Goal: Navigation & Orientation: Find specific page/section

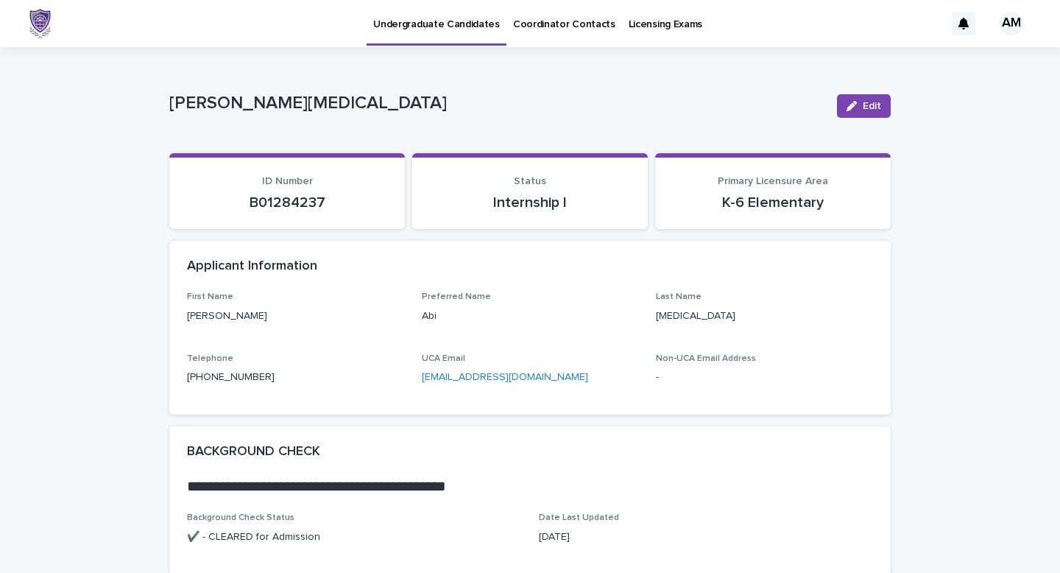
scroll to position [4, 0]
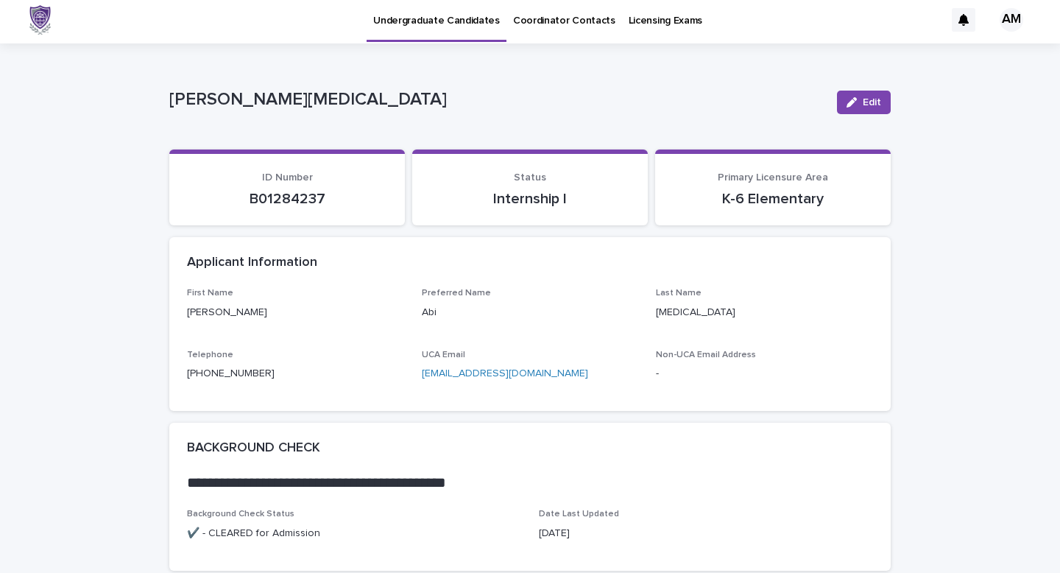
click at [569, 20] on p "Coordinator Contacts" at bounding box center [564, 11] width 102 height 31
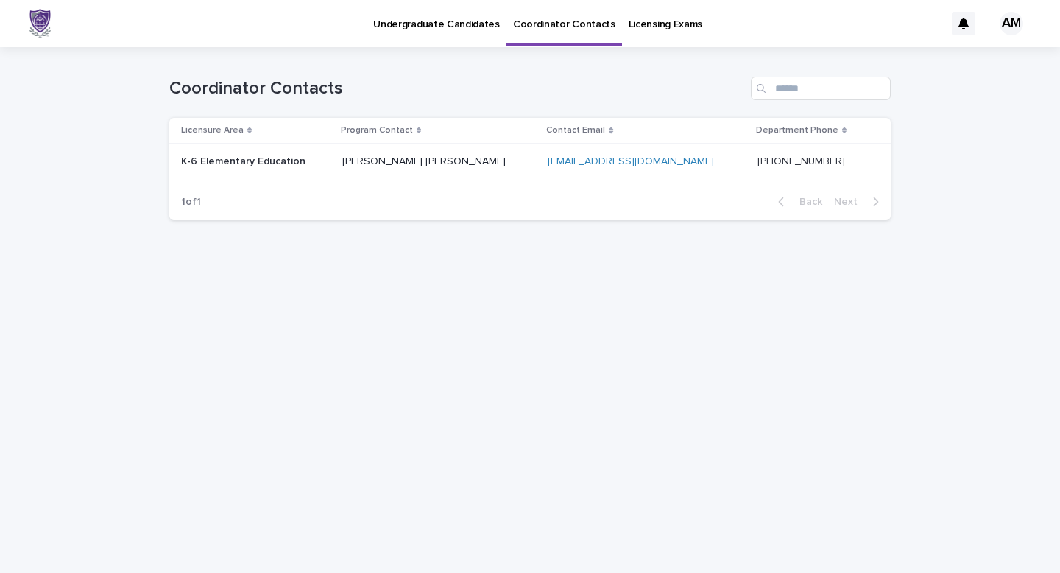
click at [659, 21] on p "Licensing Exams" at bounding box center [666, 15] width 74 height 31
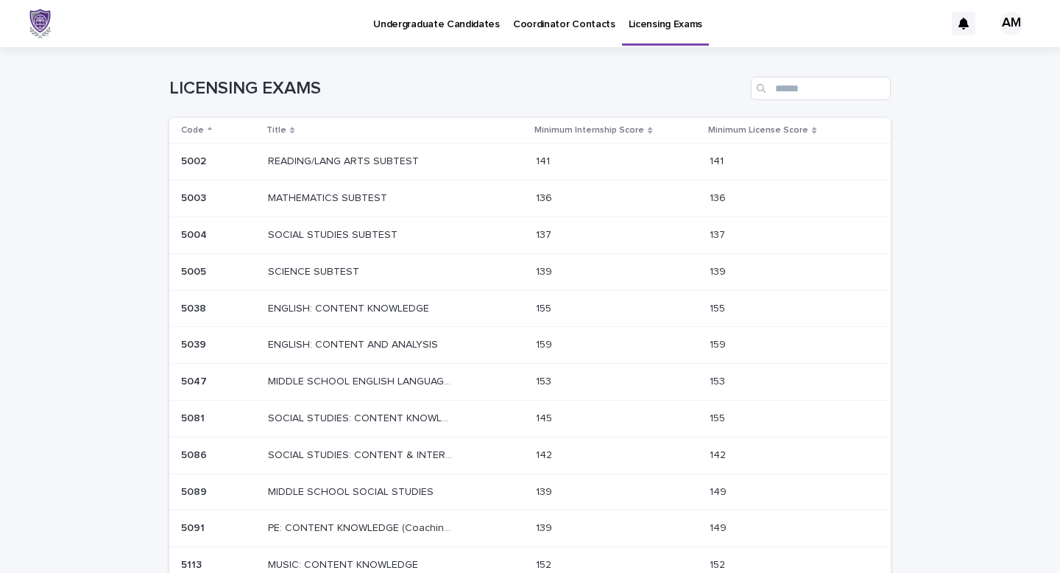
click at [478, 26] on p "Undergraduate Candidates" at bounding box center [436, 15] width 127 height 31
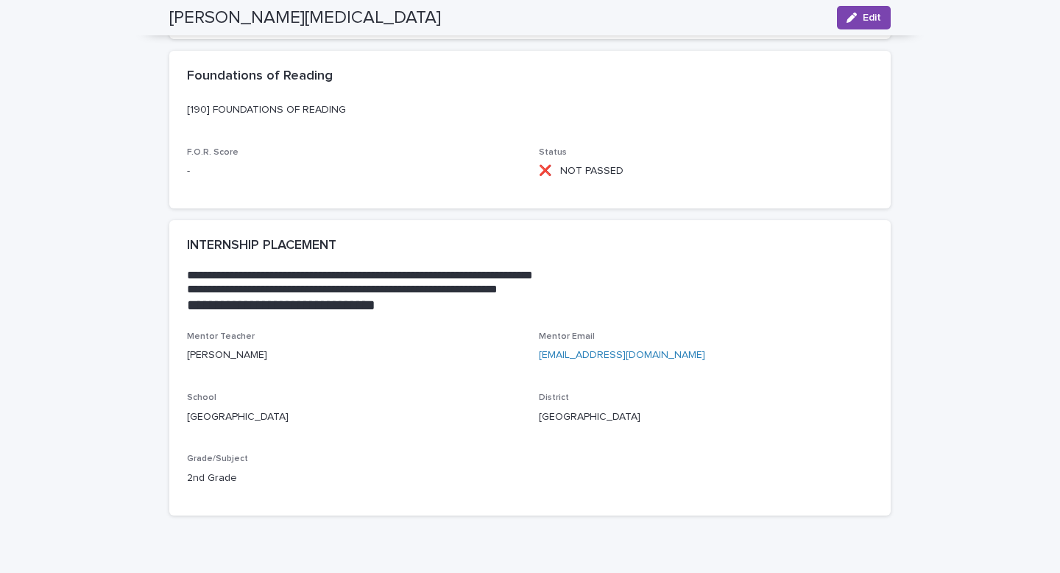
scroll to position [1917, 0]
